Goal: Information Seeking & Learning: Compare options

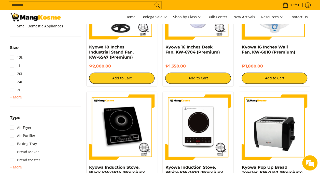
scroll to position [229, 0]
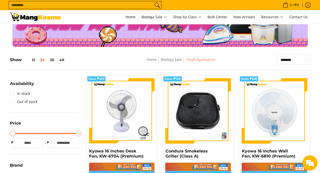
scroll to position [76, 0]
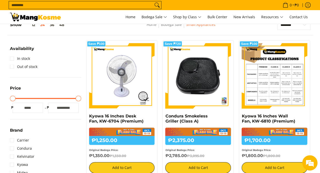
click at [280, 74] on img at bounding box center [274, 76] width 66 height 66
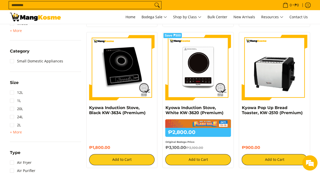
scroll to position [229, 0]
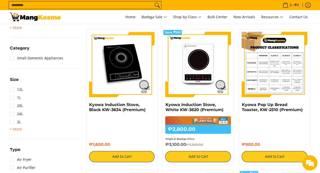
click at [266, 73] on img at bounding box center [274, 65] width 66 height 66
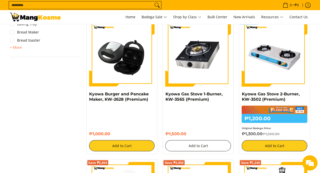
scroll to position [356, 0]
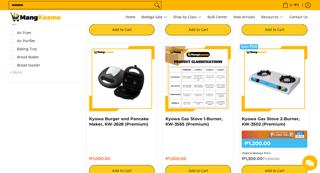
click at [205, 77] on img at bounding box center [198, 79] width 66 height 66
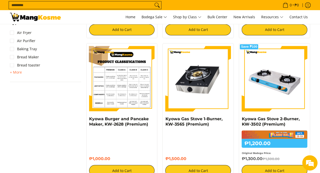
click at [96, 87] on img at bounding box center [122, 79] width 66 height 66
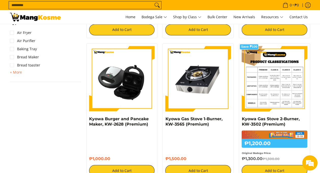
click at [282, 97] on img at bounding box center [274, 79] width 66 height 66
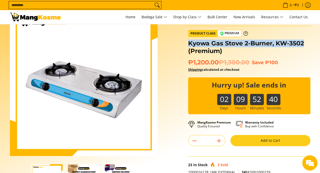
drag, startPoint x: 188, startPoint y: 42, endPoint x: 305, endPoint y: 42, distance: 116.7
click at [305, 42] on h1 "Kyowa Gas Stove 2-Burner, KW-3502 (Premium)" at bounding box center [249, 47] width 122 height 15
copy h1 "Kyowa Gas Stove 2-Burner, KW-3502"
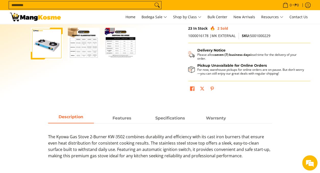
scroll to position [203, 0]
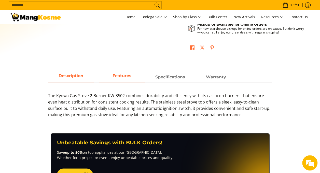
click at [120, 74] on strong "Features" at bounding box center [121, 75] width 19 height 5
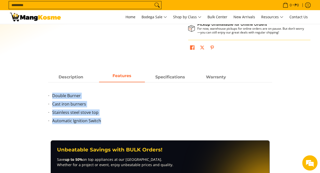
drag, startPoint x: 101, startPoint y: 121, endPoint x: 39, endPoint y: 96, distance: 66.2
click at [39, 96] on div "Description Features Specifications Warranty The Kyowa Gas Stove 2-Burner KW-35…" at bounding box center [159, 101] width 305 height 58
copy ul "Double Burner Cast iron burners Stainless steel stove top Automatic Ignition Sw…"
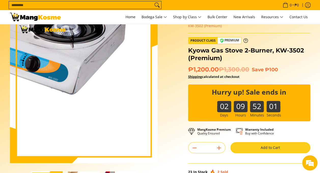
scroll to position [0, 0]
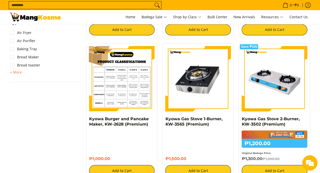
click at [122, 92] on img at bounding box center [122, 79] width 66 height 66
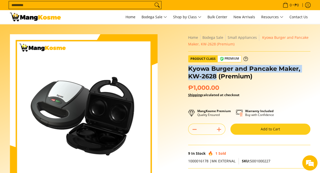
drag, startPoint x: 188, startPoint y: 67, endPoint x: 216, endPoint y: 77, distance: 29.5
click at [216, 77] on h1 "Kyowa Burger and Pancake Maker, KW-2628 (Premium)" at bounding box center [249, 72] width 122 height 15
copy h1 "Kyowa Burger and Pancake Maker, KW-2628"
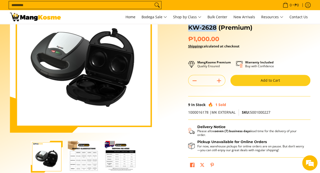
scroll to position [153, 0]
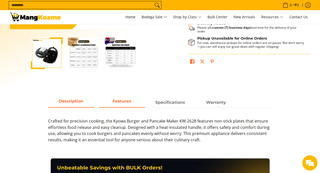
click at [117, 102] on strong "Features" at bounding box center [121, 101] width 19 height 5
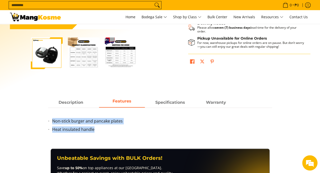
drag, startPoint x: 109, startPoint y: 128, endPoint x: 51, endPoint y: 120, distance: 58.5
click at [51, 120] on ul "Non-stick burger and pancake plates Heat insulated handle" at bounding box center [160, 128] width 224 height 21
copy ul "Non-stick burger and pancake plates Heat insulated handle"
click at [164, 102] on span "Specifications" at bounding box center [170, 102] width 46 height 9
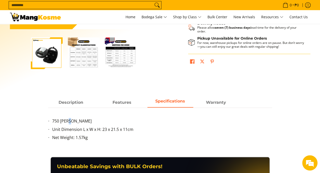
drag, startPoint x: 75, startPoint y: 122, endPoint x: 70, endPoint y: 122, distance: 4.6
click at [70, 122] on li "750 WATTS" at bounding box center [162, 122] width 220 height 8
drag, startPoint x: 70, startPoint y: 122, endPoint x: 54, endPoint y: 120, distance: 16.1
click at [54, 120] on li "750 WATTS" at bounding box center [162, 122] width 220 height 8
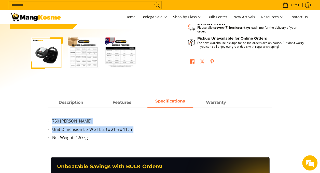
drag, startPoint x: 53, startPoint y: 120, endPoint x: 134, endPoint y: 129, distance: 81.8
click at [134, 129] on ul "750 WATTS Unit Dimension L x W x H: 23 x 21.5 x 11cm Net Weight: 1.57kg" at bounding box center [160, 132] width 224 height 29
copy ul "750 WATTS Unit Dimension L x W x H: 23 x 21.5 x 11cm"
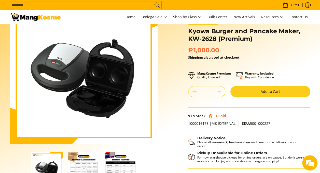
scroll to position [0, 0]
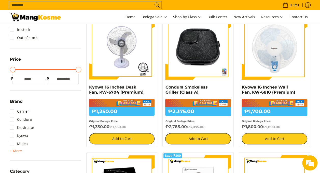
scroll to position [76, 0]
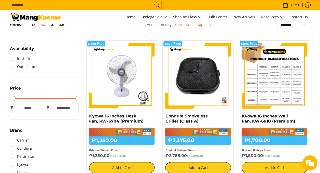
click at [281, 98] on img at bounding box center [274, 76] width 66 height 66
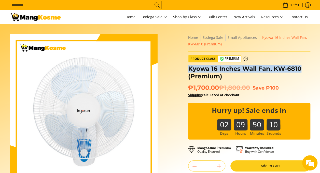
drag, startPoint x: 196, startPoint y: 68, endPoint x: 308, endPoint y: 63, distance: 112.0
click at [308, 63] on div "**********" at bounding box center [249, 147] width 122 height 226
copy h1 "Kyowa 16 Inches Wall Fan, KW-6810"
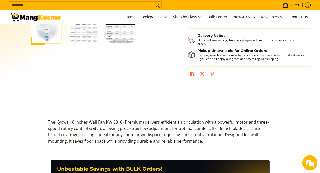
scroll to position [178, 0]
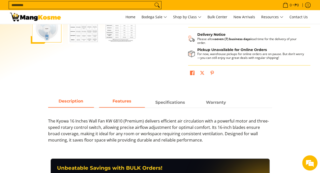
click at [112, 102] on strong "Features" at bounding box center [121, 101] width 19 height 5
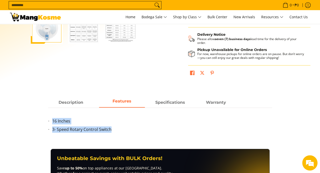
drag, startPoint x: 121, startPoint y: 129, endPoint x: 48, endPoint y: 123, distance: 73.3
click at [48, 123] on div "Description Features Specifications Warranty The Kyowa 16 Inches Wall Fan KW 68…" at bounding box center [160, 118] width 229 height 41
copy ul "16 Inches 3- Speed Rotary Control Switch"
click at [162, 101] on strong "Specifications" at bounding box center [170, 101] width 30 height 5
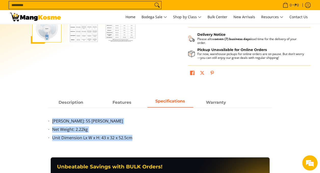
drag, startPoint x: 132, startPoint y: 138, endPoint x: 51, endPoint y: 122, distance: 82.7
click at [51, 122] on ul "Watts: 55 Watts Net Weight: 2.22kg Unit Dimension Lx W x H: 43 x 32 x 52.5cm" at bounding box center [160, 132] width 224 height 29
copy ul "Watts: 55 Watts Net Weight: 2.22kg Unit Dimension Lx W x H: 43 x 32 x 52.5cm"
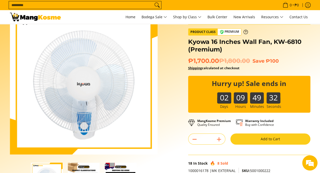
scroll to position [25, 0]
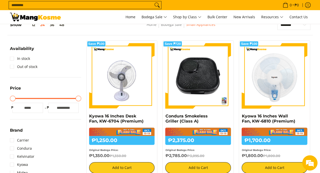
click at [124, 78] on img at bounding box center [122, 76] width 66 height 66
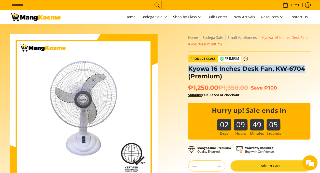
drag, startPoint x: 189, startPoint y: 69, endPoint x: 303, endPoint y: 64, distance: 113.8
click at [303, 64] on div "**********" at bounding box center [249, 147] width 122 height 226
copy h1 "Kyowa 16 Inches Desk Fan, KW-6704"
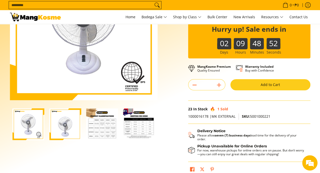
scroll to position [178, 0]
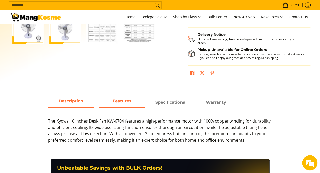
click at [124, 100] on strong "Features" at bounding box center [121, 101] width 19 height 5
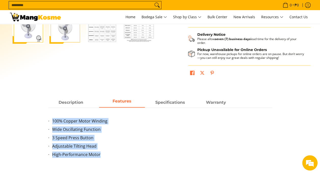
drag, startPoint x: 101, startPoint y: 154, endPoint x: 53, endPoint y: 117, distance: 60.4
click at [53, 118] on ul "100% Copper Motor Winding Wide Oscillating Function 3 Speed Press Button Adjust…" at bounding box center [160, 141] width 224 height 46
copy ul "100% Copper Motor Winding Wide Oscillating Function 3 Speed Press Button Adjust…"
click at [162, 100] on strong "Specifications" at bounding box center [170, 101] width 30 height 5
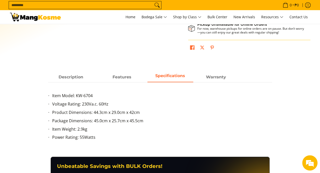
scroll to position [229, 0]
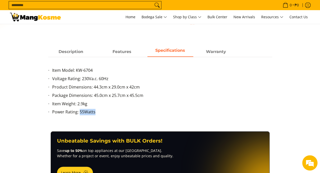
drag, startPoint x: 79, startPoint y: 111, endPoint x: 98, endPoint y: 112, distance: 18.8
click at [98, 112] on li "Power Rating: 55Watts" at bounding box center [162, 113] width 220 height 8
copy li "55Watts"
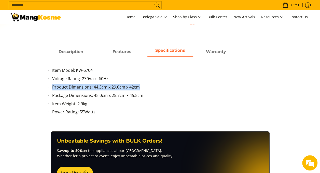
drag, startPoint x: 139, startPoint y: 87, endPoint x: 52, endPoint y: 84, distance: 87.5
click at [52, 84] on li "Product Dimensions: 44.3cm x 29.0cm x 42cm" at bounding box center [162, 88] width 220 height 8
copy li "Product Dimensions: 44.3cm x 29.0cm x 42cm"
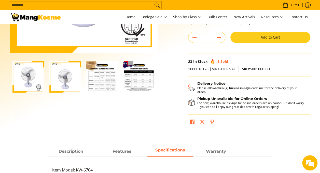
scroll to position [127, 0]
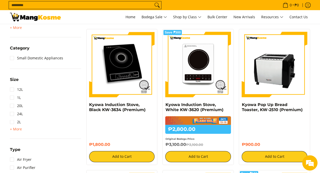
scroll to position [254, 0]
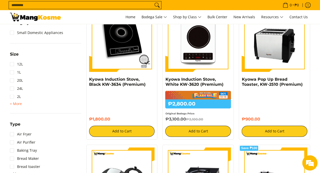
click at [183, 51] on img at bounding box center [198, 39] width 66 height 66
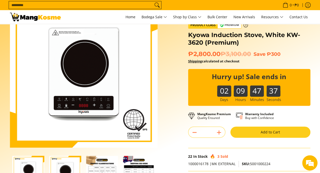
scroll to position [25, 0]
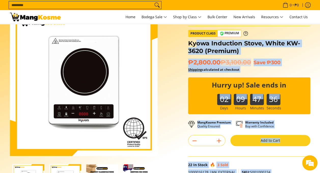
drag, startPoint x: 192, startPoint y: 43, endPoint x: 196, endPoint y: 45, distance: 4.7
click at [196, 45] on div "**********" at bounding box center [248, 122] width 127 height 226
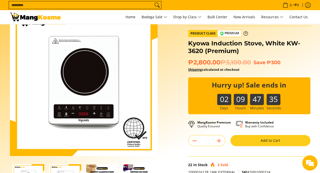
drag, startPoint x: 196, startPoint y: 45, endPoint x: 188, endPoint y: 43, distance: 8.2
click at [188, 43] on h1 "Kyowa Induction Stove, White KW-3620 (Premium)" at bounding box center [249, 47] width 122 height 15
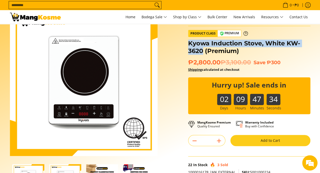
drag, startPoint x: 189, startPoint y: 43, endPoint x: 204, endPoint y: 50, distance: 16.6
click at [204, 50] on h1 "Kyowa Induction Stove, White KW-3620 (Premium)" at bounding box center [249, 47] width 122 height 15
copy h1 "Kyowa Induction Stove, White KW-3620"
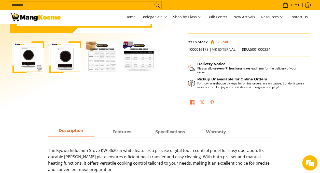
scroll to position [153, 0]
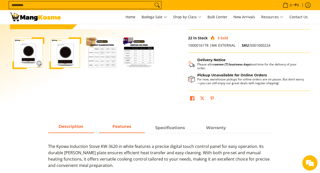
click at [122, 128] on strong "Features" at bounding box center [121, 126] width 19 height 5
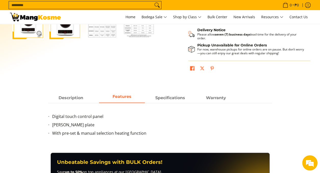
scroll to position [203, 0]
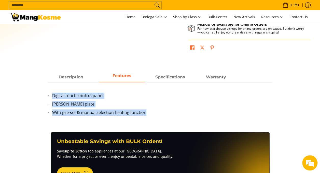
drag, startPoint x: 148, startPoint y: 112, endPoint x: 50, endPoint y: 97, distance: 99.3
click at [50, 97] on ul "Digital touch control panel Crystal glass plate With pre-set & manual selection…" at bounding box center [160, 107] width 224 height 29
copy ul "Digital touch control panel Crystal glass plate With pre-set & manual selection…"
click at [162, 76] on strong "Specifications" at bounding box center [170, 75] width 30 height 5
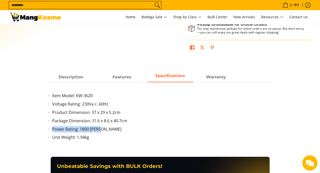
drag, startPoint x: 52, startPoint y: 128, endPoint x: 120, endPoint y: 128, distance: 67.9
click at [120, 128] on li "Power Rating: 1800 Watts" at bounding box center [162, 130] width 220 height 8
copy li "Power Rating: 1800 Watts"
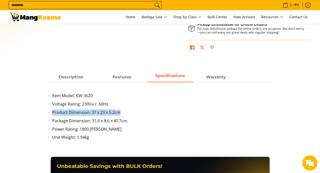
drag, startPoint x: 52, startPoint y: 112, endPoint x: 131, endPoint y: 112, distance: 78.8
click at [131, 112] on li "Product Dimension: 37 x 29 x 5.2cm" at bounding box center [162, 114] width 220 height 8
copy li "Product Dimension: 37 x 29 x 5.2cm"
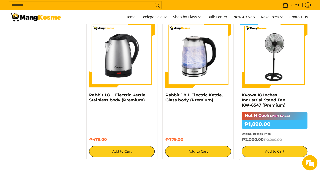
click at [267, 66] on img at bounding box center [274, 55] width 66 height 66
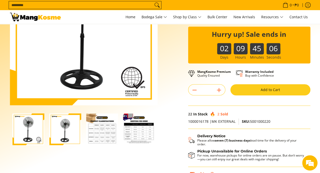
click at [63, 124] on img "kyowa-stainless-steel-stand-fan-premium-full-view-mang-kosme" at bounding box center [65, 130] width 32 height 32
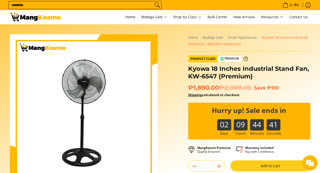
click at [198, 72] on h1 "Kyowa 18 Inches Industrial Stand Fan, KW-6547 (Premium)" at bounding box center [249, 72] width 122 height 15
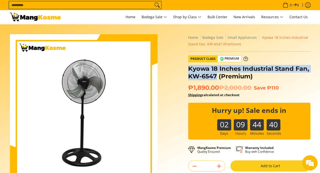
drag, startPoint x: 188, startPoint y: 69, endPoint x: 215, endPoint y: 76, distance: 27.8
click at [215, 76] on h1 "Kyowa 18 Inches Industrial Stand Fan, KW-6547 (Premium)" at bounding box center [249, 72] width 122 height 15
copy h1 "Kyowa 18 Inches Industrial Stand Fan, KW-6547"
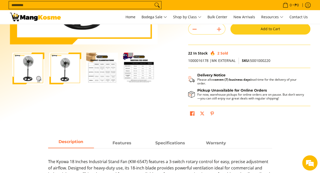
scroll to position [153, 0]
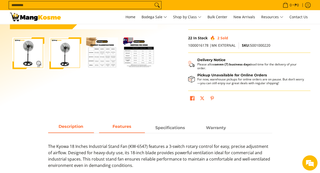
click at [119, 126] on strong "Features" at bounding box center [121, 126] width 19 height 5
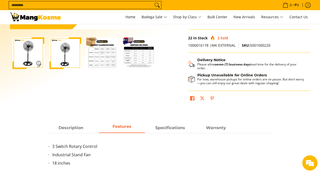
scroll to position [203, 0]
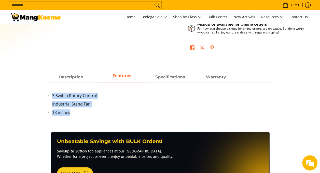
drag, startPoint x: 75, startPoint y: 112, endPoint x: 47, endPoint y: 95, distance: 32.6
click at [47, 95] on div "Description Features Specifications Warranty The Kyowa 18 Inches Industrial Sta…" at bounding box center [160, 96] width 229 height 49
copy ul "3 Switch Rotary Control Industrial Stand Fan 18 inches"
click at [163, 77] on strong "Specifications" at bounding box center [170, 75] width 30 height 5
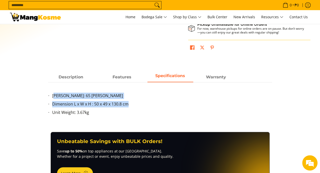
drag, startPoint x: 54, startPoint y: 95, endPoint x: 134, endPoint y: 105, distance: 80.9
click at [134, 105] on ul "Watts: 65 watts Dimension L x W x H : 50 x 49 x 130.8 cm Unit Weight: 3.67kg" at bounding box center [160, 107] width 224 height 29
click at [62, 98] on li "Watts: 65 watts" at bounding box center [162, 97] width 220 height 8
drag, startPoint x: 52, startPoint y: 95, endPoint x: 102, endPoint y: 119, distance: 55.4
click at [102, 119] on ul "Watts: 65 watts Dimension L x W x H : 50 x 49 x 130.8 cm Unit Weight: 3.67kg" at bounding box center [160, 107] width 224 height 29
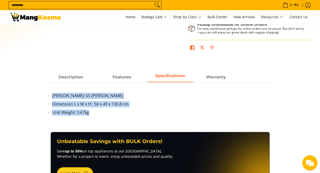
copy ul "Watts: 65 watts Dimension L x W x H : 50 x 49 x 130.8 cm Unit Weight: 3.67kg"
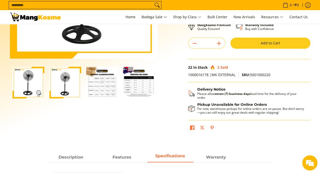
scroll to position [25, 0]
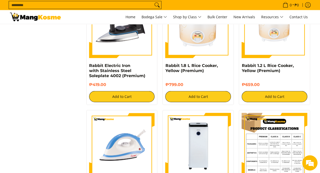
scroll to position [737, 0]
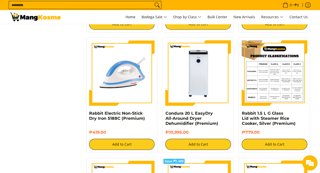
click at [292, 79] on img at bounding box center [274, 73] width 66 height 66
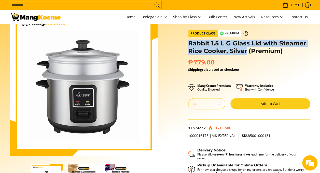
drag, startPoint x: 189, startPoint y: 41, endPoint x: 247, endPoint y: 50, distance: 59.0
click at [247, 50] on h1 "Rabbit 1.5 L G Glass Lid with Steamer Rice Cooker, Silver (Premium)" at bounding box center [249, 47] width 122 height 15
copy h1 "Rabbit 1.5 L G Glass Lid with Steamer Rice Cooker, Silver"
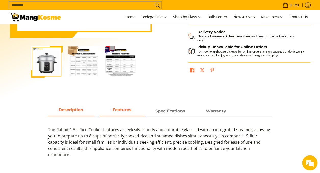
scroll to position [153, 0]
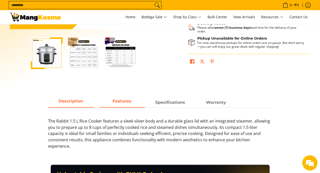
click at [124, 104] on span "Features" at bounding box center [122, 102] width 46 height 9
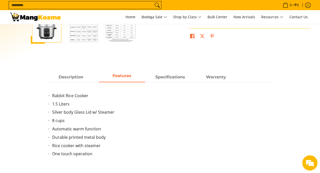
scroll to position [203, 0]
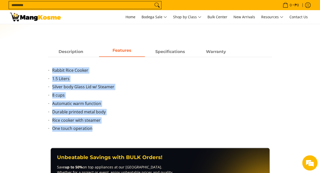
drag, startPoint x: 92, startPoint y: 129, endPoint x: 52, endPoint y: 71, distance: 70.8
click at [52, 71] on ul "Rabbit Rice Cooker 1.5 Liters Silver body Glass Lid w/ Steamer 8 cups Automatic…" at bounding box center [160, 102] width 224 height 71
copy ul "Rabbit Rice Cooker 1.5 Liters Silver body Glass Lid w/ Steamer 8 cups Automatic…"
click at [165, 52] on strong "Specifications" at bounding box center [170, 50] width 30 height 5
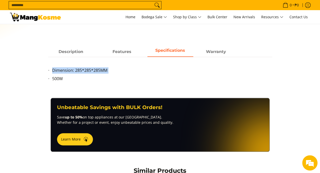
drag, startPoint x: 51, startPoint y: 78, endPoint x: 44, endPoint y: 62, distance: 17.5
click at [44, 62] on div "Description Features Specifications Warranty The Rabbit 1.5 L Rice Cooker featu…" at bounding box center [159, 67] width 305 height 41
drag, startPoint x: 44, startPoint y: 62, endPoint x: 54, endPoint y: 69, distance: 11.6
click at [54, 69] on li "Dimension: 285*285*285MM" at bounding box center [162, 71] width 220 height 8
click at [72, 86] on ul "Dimension: 285*285*285MM 500W" at bounding box center [160, 77] width 224 height 21
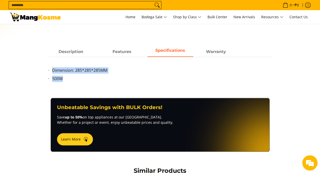
drag, startPoint x: 51, startPoint y: 69, endPoint x: 67, endPoint y: 79, distance: 17.9
click at [67, 79] on ul "Dimension: 285*285*285MM 500W" at bounding box center [160, 77] width 224 height 21
copy ul "Dimension: 285*285*285MM 500W"
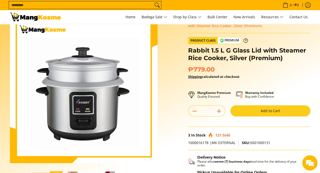
scroll to position [0, 0]
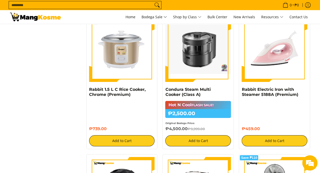
scroll to position [839, 0]
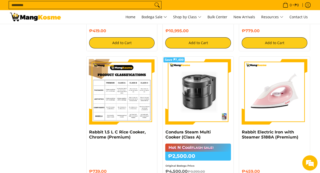
click at [140, 102] on img at bounding box center [122, 92] width 66 height 66
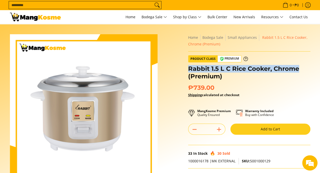
drag, startPoint x: 188, startPoint y: 68, endPoint x: 297, endPoint y: 68, distance: 109.6
click at [297, 68] on h1 "Rabbit 1.5 L C Rice Cooker, Chrome (Premium)" at bounding box center [249, 72] width 122 height 15
copy h1 "Rabbit 1.5 L C Rice Cooker, Chrome"
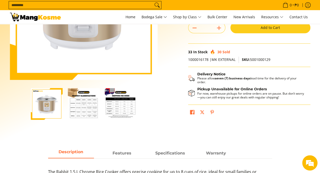
scroll to position [178, 0]
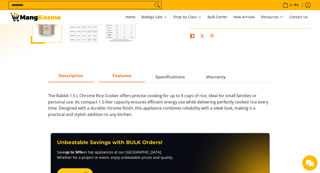
click at [118, 77] on strong "Features" at bounding box center [121, 75] width 19 height 5
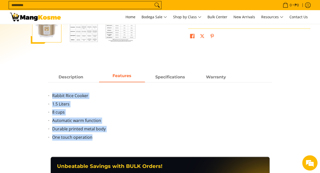
drag, startPoint x: 98, startPoint y: 141, endPoint x: 47, endPoint y: 93, distance: 70.1
click at [47, 93] on div "Description Features Specifications Warranty The Rabbit 1.5 L Chrome Rice Cooke…" at bounding box center [160, 109] width 229 height 74
copy ul "Rabbit Rice Cooker 1.5 Liters 8 cups Automatic warm function Durable printed me…"
click at [169, 76] on strong "Specifications" at bounding box center [170, 75] width 30 height 5
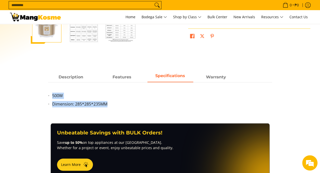
drag, startPoint x: 53, startPoint y: 95, endPoint x: 106, endPoint y: 103, distance: 53.9
click at [106, 103] on ul "500W Dimension: 285*285*235MM" at bounding box center [160, 103] width 224 height 21
copy ul "500W Dimension: 285*285*235MM"
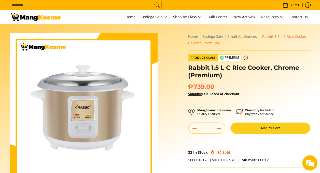
scroll to position [0, 0]
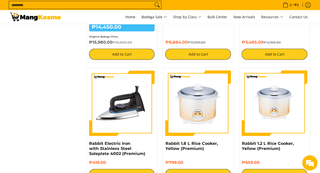
scroll to position [585, 0]
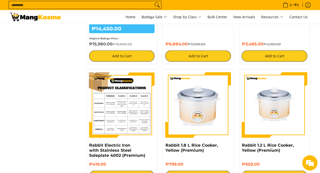
click at [110, 108] on img at bounding box center [122, 105] width 66 height 66
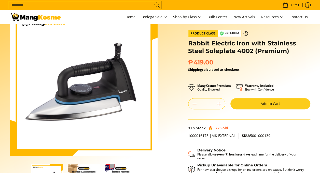
scroll to position [25, 0]
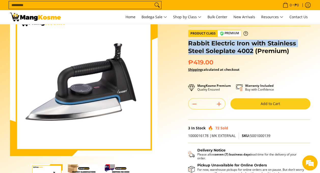
drag, startPoint x: 188, startPoint y: 41, endPoint x: 251, endPoint y: 50, distance: 64.5
click at [251, 50] on h1 "Rabbit Electric Iron with Stainless Steel Soleplate 4002 (Premium)" at bounding box center [249, 47] width 122 height 15
copy h1 "Rabbit Electric Iron with Stainless Steel Soleplate 4002"
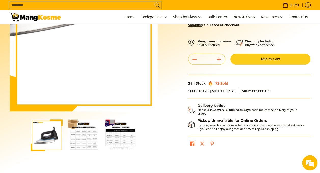
scroll to position [127, 0]
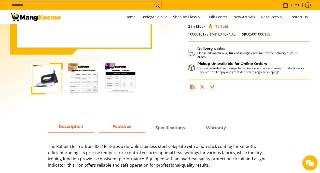
click at [116, 128] on strong "Features" at bounding box center [121, 126] width 19 height 5
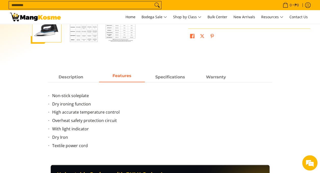
scroll to position [0, 0]
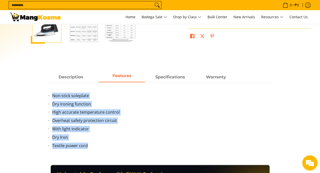
drag, startPoint x: 94, startPoint y: 146, endPoint x: 46, endPoint y: 93, distance: 70.9
click at [46, 93] on div "Description Features Specifications Warranty The Rabbit Electric Iron 4002 feat…" at bounding box center [160, 113] width 229 height 83
copy ul "Non-stick soleplate Dry ironing function High accurate temperature control Over…"
click at [162, 77] on strong "Specifications" at bounding box center [170, 75] width 30 height 5
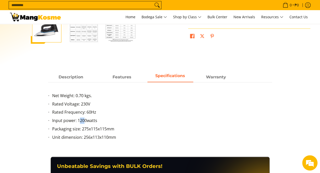
drag, startPoint x: 79, startPoint y: 120, endPoint x: 85, endPoint y: 121, distance: 6.1
click at [85, 121] on li "Input power: 1200watts" at bounding box center [162, 122] width 220 height 8
drag, startPoint x: 85, startPoint y: 121, endPoint x: 78, endPoint y: 122, distance: 6.7
click at [78, 122] on li "Input power: 1200watts" at bounding box center [162, 122] width 220 height 8
click at [77, 121] on li "Input power: 1200watts" at bounding box center [162, 122] width 220 height 8
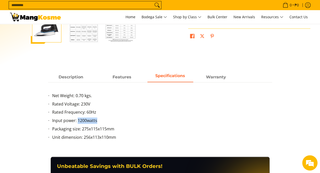
drag, startPoint x: 77, startPoint y: 121, endPoint x: 97, endPoint y: 121, distance: 20.1
click at [97, 121] on li "Input power: 1200watts" at bounding box center [162, 122] width 220 height 8
copy li "1200watts"
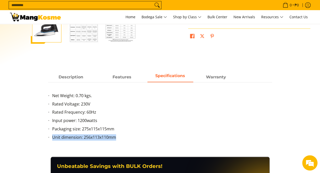
drag, startPoint x: 53, startPoint y: 137, endPoint x: 132, endPoint y: 138, distance: 78.8
click at [132, 138] on li "Unit dimension: 256x113x110mm" at bounding box center [162, 138] width 220 height 8
copy li "Unit dimension: 256x113x110mm"
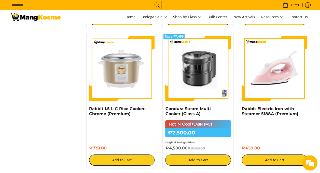
scroll to position [864, 0]
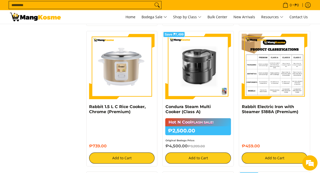
click at [275, 70] on img at bounding box center [274, 67] width 66 height 66
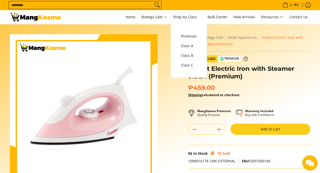
click at [254, 73] on h1 "Rabbit Electric Iron with Steamer 5188A (Premium)" at bounding box center [249, 72] width 122 height 15
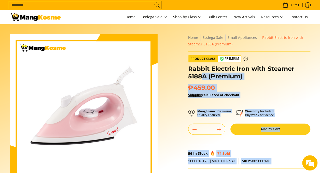
drag, startPoint x: 186, startPoint y: 68, endPoint x: 204, endPoint y: 77, distance: 19.7
click at [204, 77] on div "**********" at bounding box center [248, 129] width 127 height 190
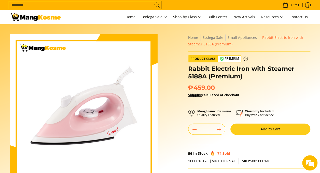
drag, startPoint x: 204, startPoint y: 77, endPoint x: 170, endPoint y: 68, distance: 35.5
click at [169, 68] on div "Skip to Main Content Enable zoom Disable zoom Enable zoom Disable zoom Enable z…" at bounding box center [159, 135] width 305 height 203
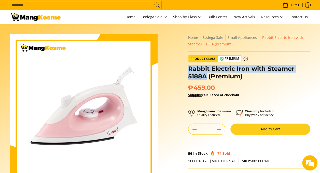
drag, startPoint x: 190, startPoint y: 68, endPoint x: 205, endPoint y: 75, distance: 17.2
click at [205, 75] on h1 "Rabbit Electric Iron with Steamer 5188A (Premium)" at bounding box center [249, 72] width 122 height 15
copy h1 "Rabbit Electric Iron with Steamer 5188A"
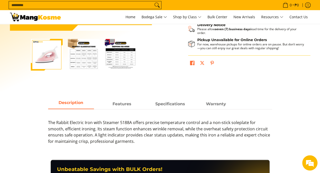
scroll to position [178, 0]
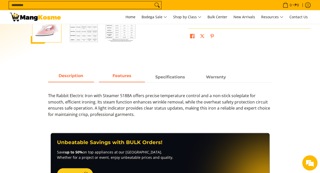
click at [121, 74] on strong "Features" at bounding box center [121, 75] width 19 height 5
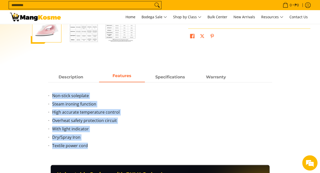
drag, startPoint x: 93, startPoint y: 147, endPoint x: 52, endPoint y: 94, distance: 67.2
click at [52, 94] on ul "Non-stick soleplate Steam ironing function High accurate temperature control Ov…" at bounding box center [160, 124] width 224 height 63
copy ul "Non-stick soleplate Steam ironing function High accurate temperature control Ov…"
click at [162, 75] on strong "Specifications" at bounding box center [170, 75] width 30 height 5
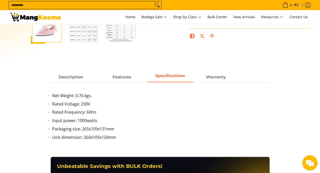
click at [52, 121] on li "Input power: 1000watts" at bounding box center [162, 122] width 220 height 8
drag, startPoint x: 78, startPoint y: 121, endPoint x: 103, endPoint y: 121, distance: 24.4
click at [103, 121] on li "Input power: 1000watts" at bounding box center [162, 122] width 220 height 8
copy li "1000watts"
drag, startPoint x: 52, startPoint y: 138, endPoint x: 141, endPoint y: 143, distance: 89.1
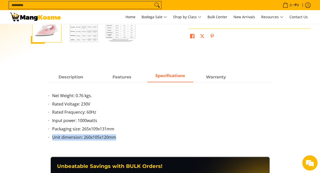
click at [141, 143] on ul "Net Weight: 0.76 kgs. Rated Voltage: 230V Rated Frequency: 60Hz Input power: 10…" at bounding box center [160, 120] width 224 height 54
copy li "Unit dimension: 260x105x120mm"
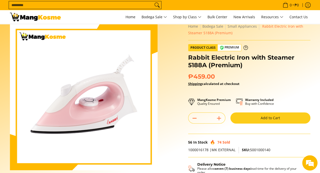
scroll to position [0, 0]
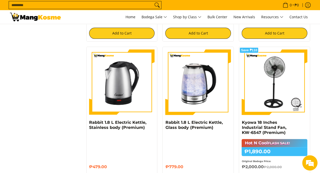
scroll to position [1017, 0]
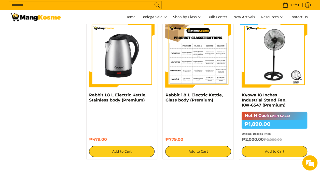
click at [193, 67] on img at bounding box center [198, 55] width 66 height 66
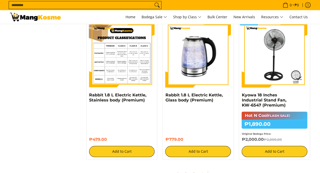
click at [121, 70] on img at bounding box center [122, 55] width 66 height 66
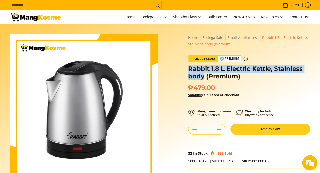
drag, startPoint x: 189, startPoint y: 67, endPoint x: 203, endPoint y: 77, distance: 17.6
click at [203, 77] on h1 "Rabbit 1.8 L Electric Kettle, Stainless body (Premium)" at bounding box center [249, 72] width 122 height 15
copy h1 "Rabbit 1.8 L Electric Kettle, Stainless body"
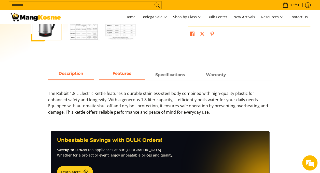
scroll to position [153, 0]
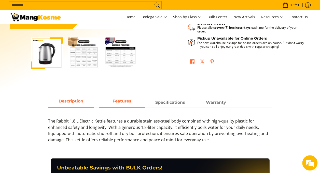
click at [123, 104] on span "Features" at bounding box center [122, 102] width 46 height 9
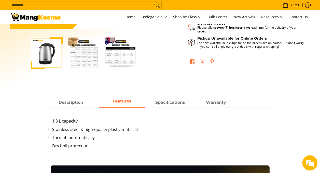
scroll to position [203, 0]
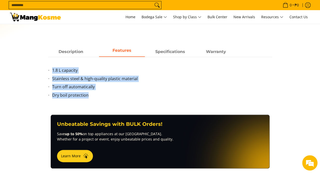
drag, startPoint x: 53, startPoint y: 70, endPoint x: 97, endPoint y: 98, distance: 52.3
click at [97, 98] on ul "1.8 L capacity Stainless steel & high-quality plastic material Turn off automat…" at bounding box center [160, 85] width 224 height 37
copy ul "1.8 L capacity Stainless steel & high-quality plastic material Turn off automat…"
click at [165, 51] on strong "Specifications" at bounding box center [170, 50] width 30 height 5
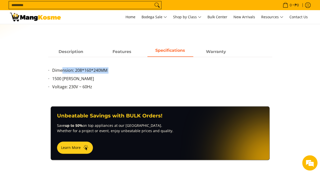
drag, startPoint x: 52, startPoint y: 78, endPoint x: 57, endPoint y: 67, distance: 12.1
click at [58, 67] on ul "Dimension: 208*160*240MM 1500 [PERSON_NAME] Voltage: 230V ~ 60Hz" at bounding box center [160, 81] width 224 height 29
drag, startPoint x: 57, startPoint y: 67, endPoint x: 52, endPoint y: 69, distance: 5.1
click at [52, 69] on li "Dimension: 208*160*240MM" at bounding box center [162, 71] width 220 height 8
drag, startPoint x: 52, startPoint y: 70, endPoint x: 73, endPoint y: 79, distance: 22.2
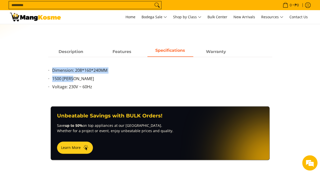
click at [73, 79] on ul "Dimension: 208*160*240MM 1500 [PERSON_NAME] Voltage: 230V ~ 60Hz" at bounding box center [160, 81] width 224 height 29
copy ul "Dimension: 208*160*240MM 1500 [PERSON_NAME]"
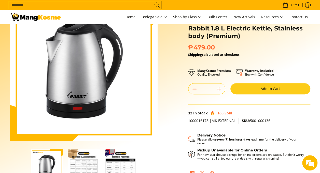
scroll to position [51, 0]
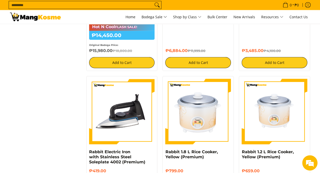
scroll to position [508, 0]
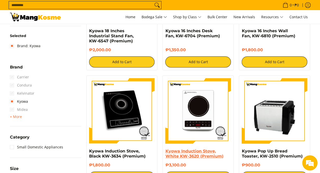
scroll to position [51, 0]
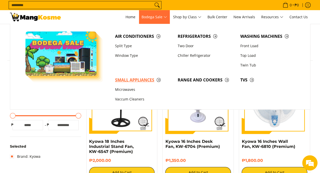
click at [137, 79] on span "Small Appliances" at bounding box center [143, 80] width 57 height 6
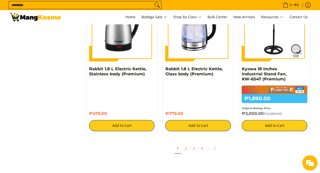
scroll to position [1068, 0]
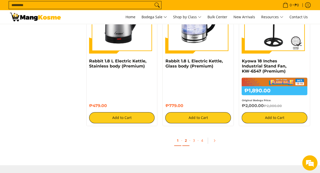
click at [185, 142] on link "2" at bounding box center [185, 141] width 7 height 10
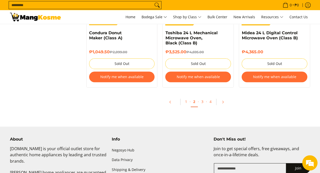
scroll to position [1115, 0]
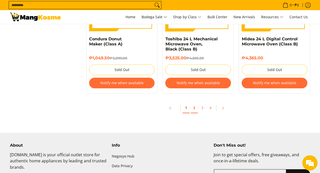
click at [186, 106] on link "1" at bounding box center [185, 108] width 7 height 10
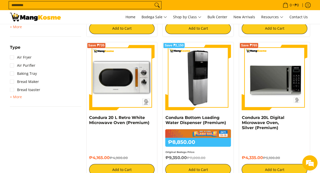
scroll to position [331, 0]
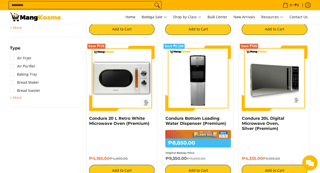
click at [272, 79] on img at bounding box center [274, 79] width 66 height 66
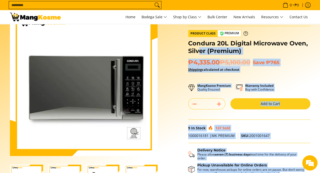
drag, startPoint x: 187, startPoint y: 42, endPoint x: 198, endPoint y: 47, distance: 12.1
click at [198, 47] on div "**********" at bounding box center [248, 104] width 127 height 190
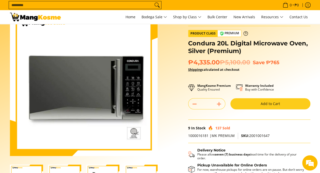
drag, startPoint x: 198, startPoint y: 47, endPoint x: 190, endPoint y: 42, distance: 9.5
click at [190, 42] on h1 "Condura 20L Digital Microwave Oven, Silver (Premium)" at bounding box center [249, 47] width 122 height 15
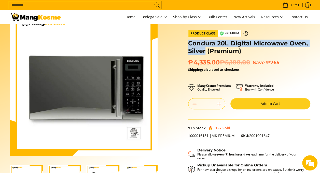
drag, startPoint x: 188, startPoint y: 42, endPoint x: 206, endPoint y: 50, distance: 19.9
click at [206, 50] on h1 "Condura 20L Digital Microwave Oven, Silver (Premium)" at bounding box center [249, 47] width 122 height 15
copy h1 "Condura 20L Digital Microwave Oven, Silver"
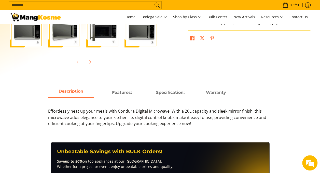
scroll to position [178, 0]
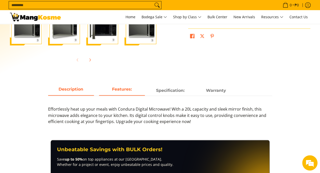
click at [122, 89] on strong "Features:" at bounding box center [122, 89] width 20 height 5
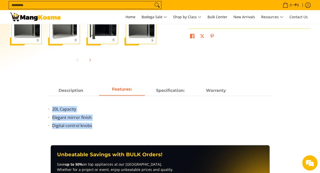
drag, startPoint x: 53, startPoint y: 109, endPoint x: 100, endPoint y: 126, distance: 50.5
click at [100, 126] on ul "20L Capacity Elegant mirror finish Digital control knobs" at bounding box center [160, 120] width 224 height 29
copy ul "20L Capacity Elegant mirror finish Digital control knobs"
click at [166, 92] on span "Specification:" at bounding box center [170, 90] width 46 height 9
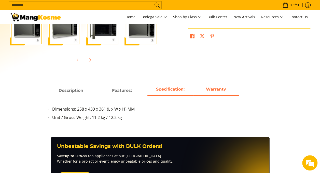
click at [211, 88] on strong "Warranty" at bounding box center [216, 89] width 20 height 5
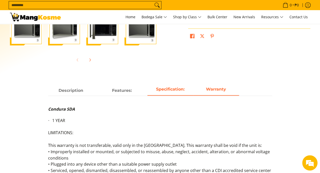
click at [171, 87] on strong "Specification:" at bounding box center [170, 89] width 28 height 5
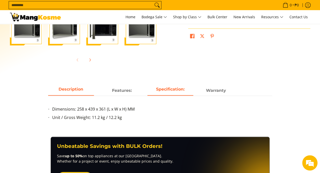
drag, startPoint x: 116, startPoint y: 88, endPoint x: 73, endPoint y: 89, distance: 43.0
click at [115, 88] on strong "Features:" at bounding box center [122, 90] width 20 height 5
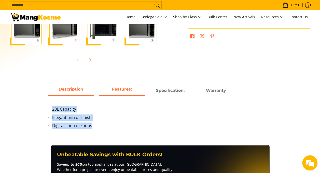
click at [72, 89] on span "Description" at bounding box center [71, 90] width 46 height 9
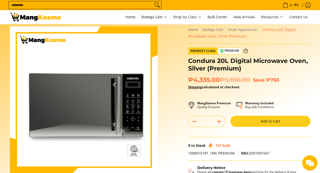
scroll to position [0, 0]
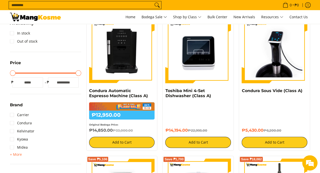
scroll to position [102, 0]
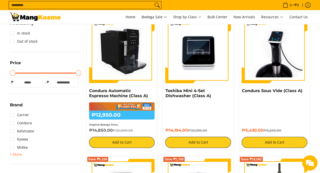
click at [111, 59] on img at bounding box center [122, 51] width 66 height 66
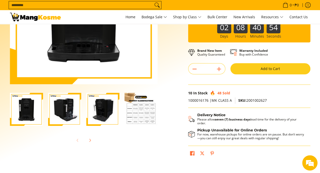
scroll to position [25, 0]
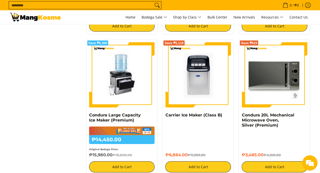
scroll to position [483, 0]
